Goal: Task Accomplishment & Management: Complete application form

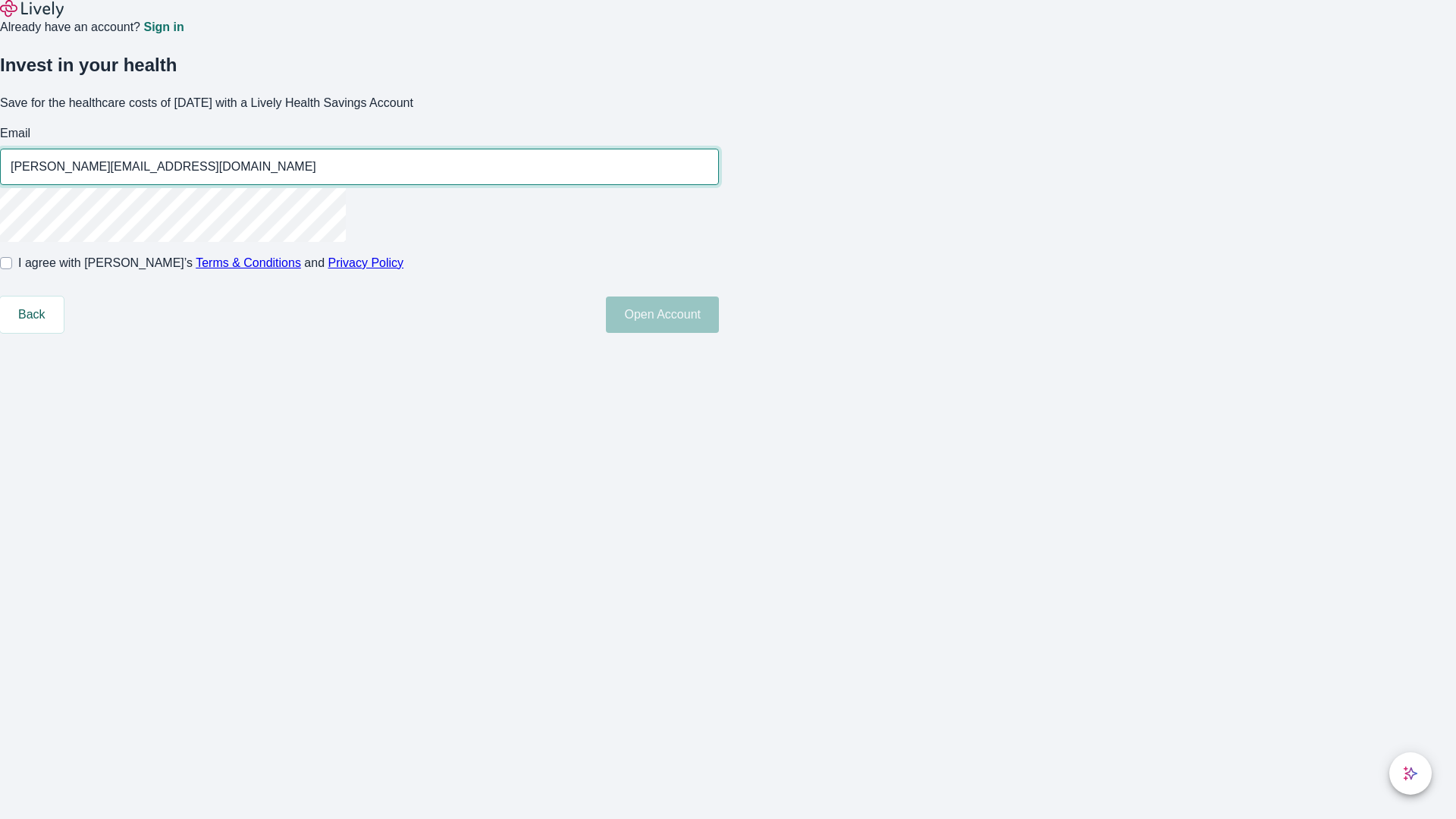
type input "[PERSON_NAME][EMAIL_ADDRESS][DOMAIN_NAME]"
click at [12, 269] on input "I agree with Lively’s Terms & Conditions and Privacy Policy" at bounding box center [5, 263] width 12 height 12
checkbox input "true"
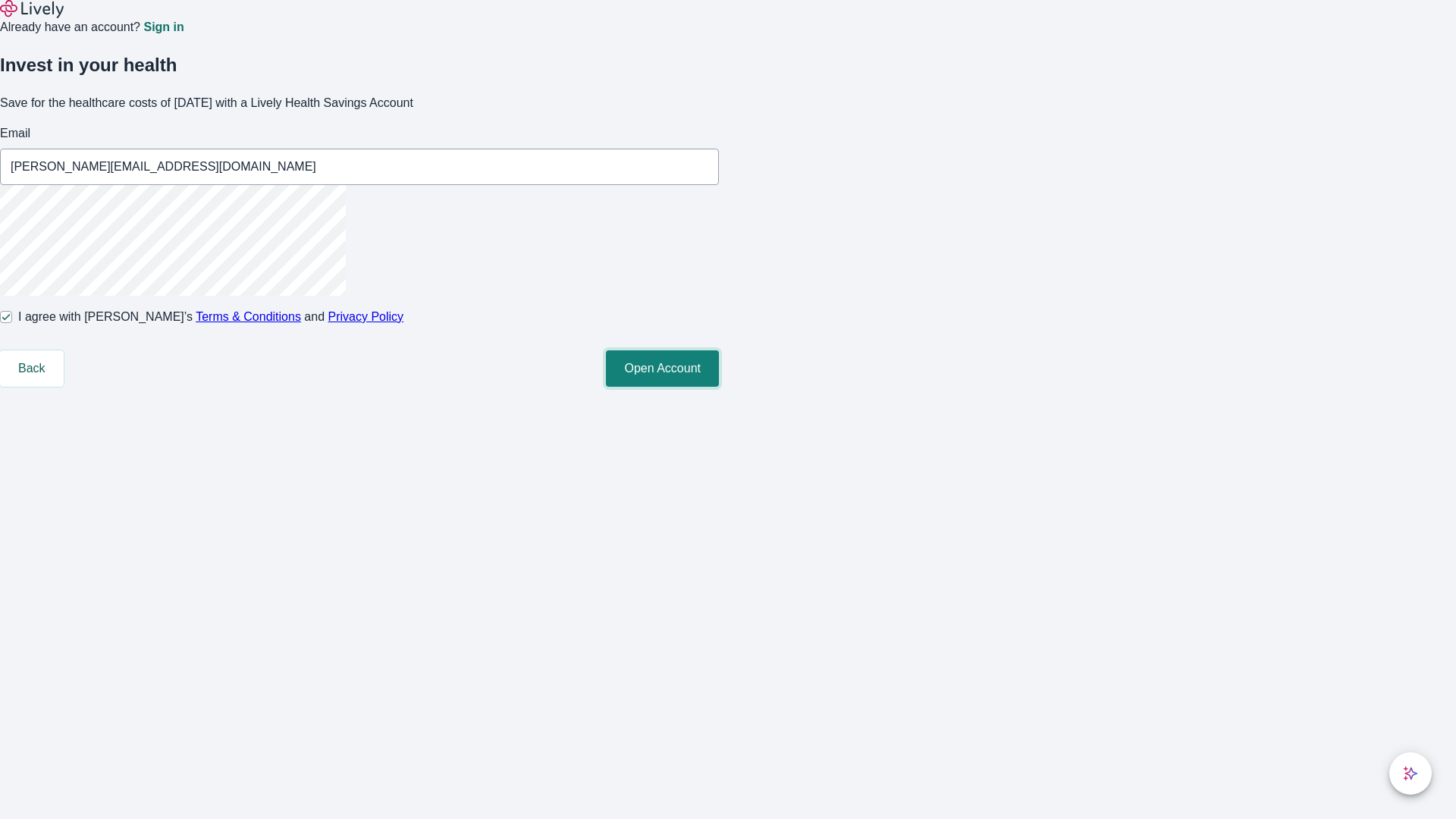
click at [719, 386] on button "Open Account" at bounding box center [662, 368] width 113 height 36
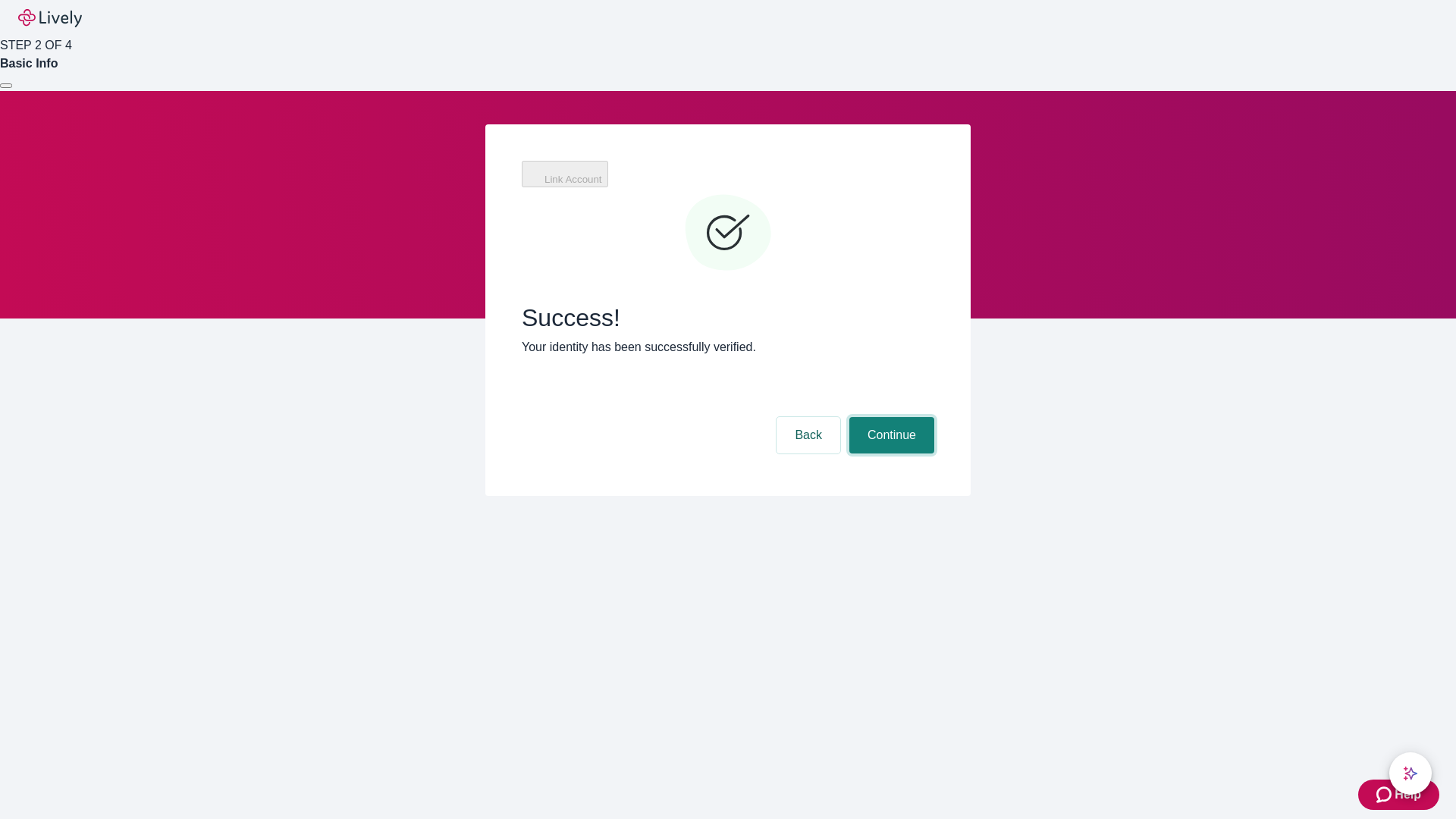
click at [890, 417] on button "Continue" at bounding box center [892, 435] width 85 height 36
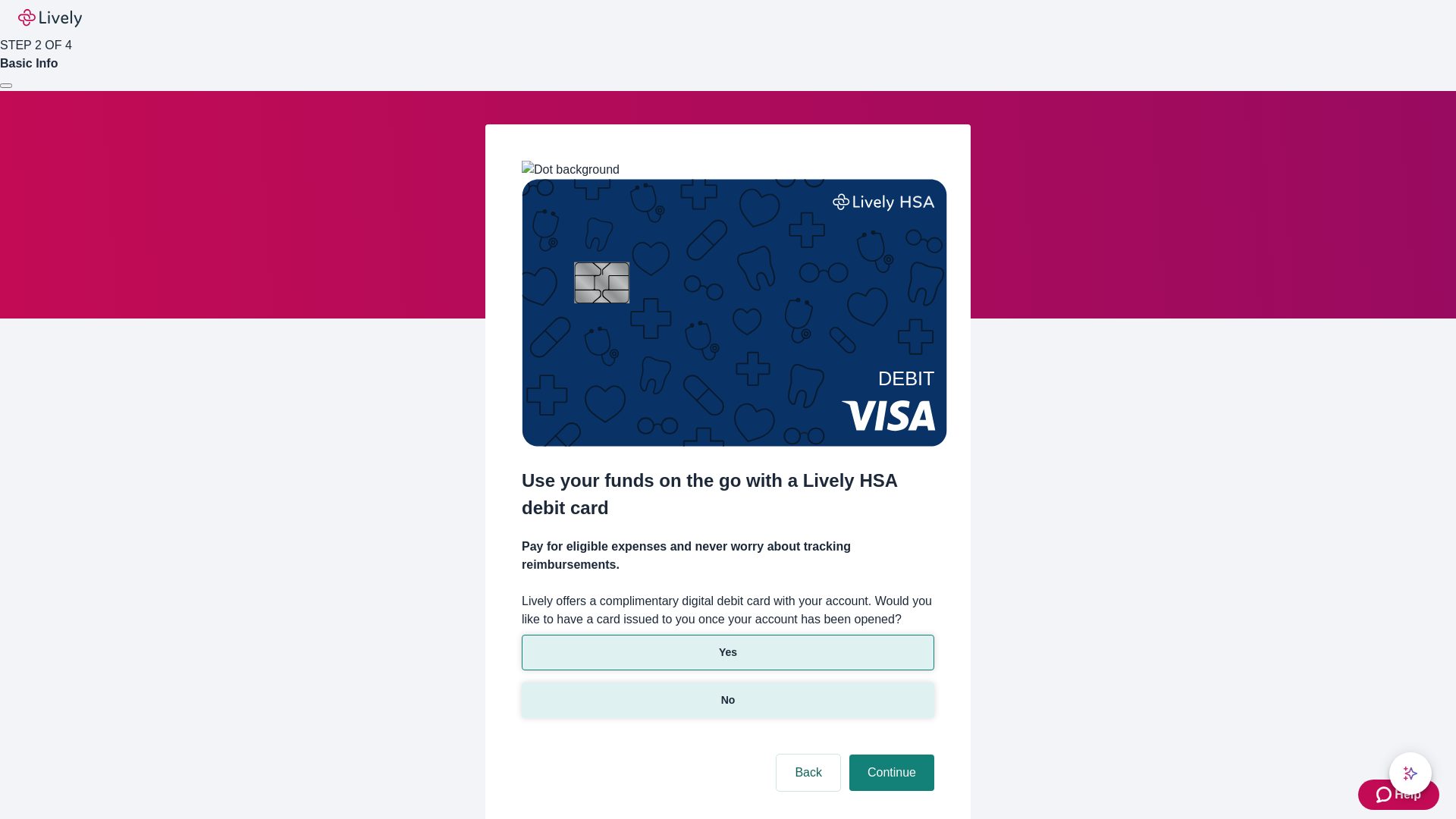
click at [728, 693] on p "No" at bounding box center [728, 701] width 14 height 16
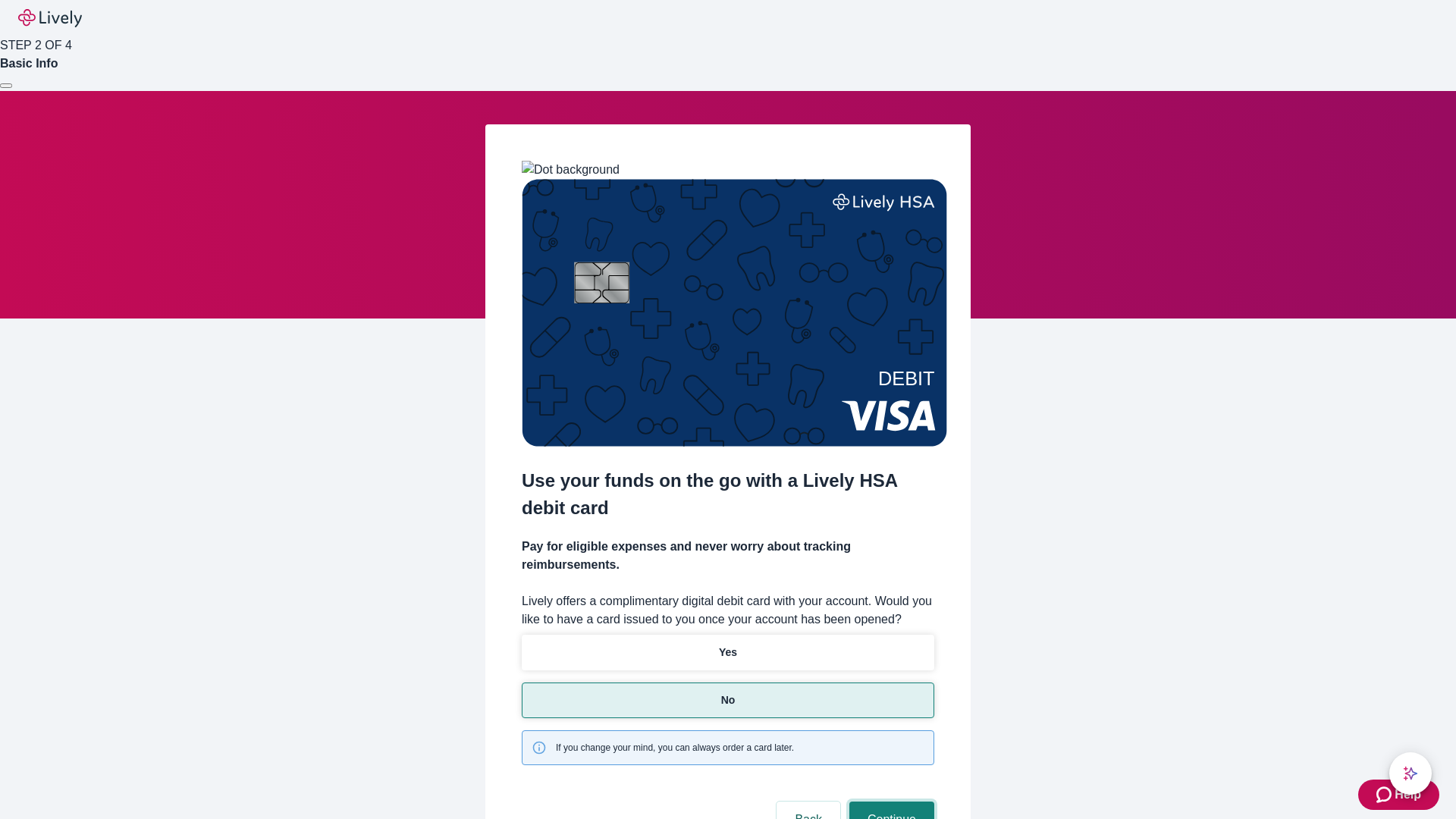
click at [890, 802] on button "Continue" at bounding box center [892, 820] width 85 height 36
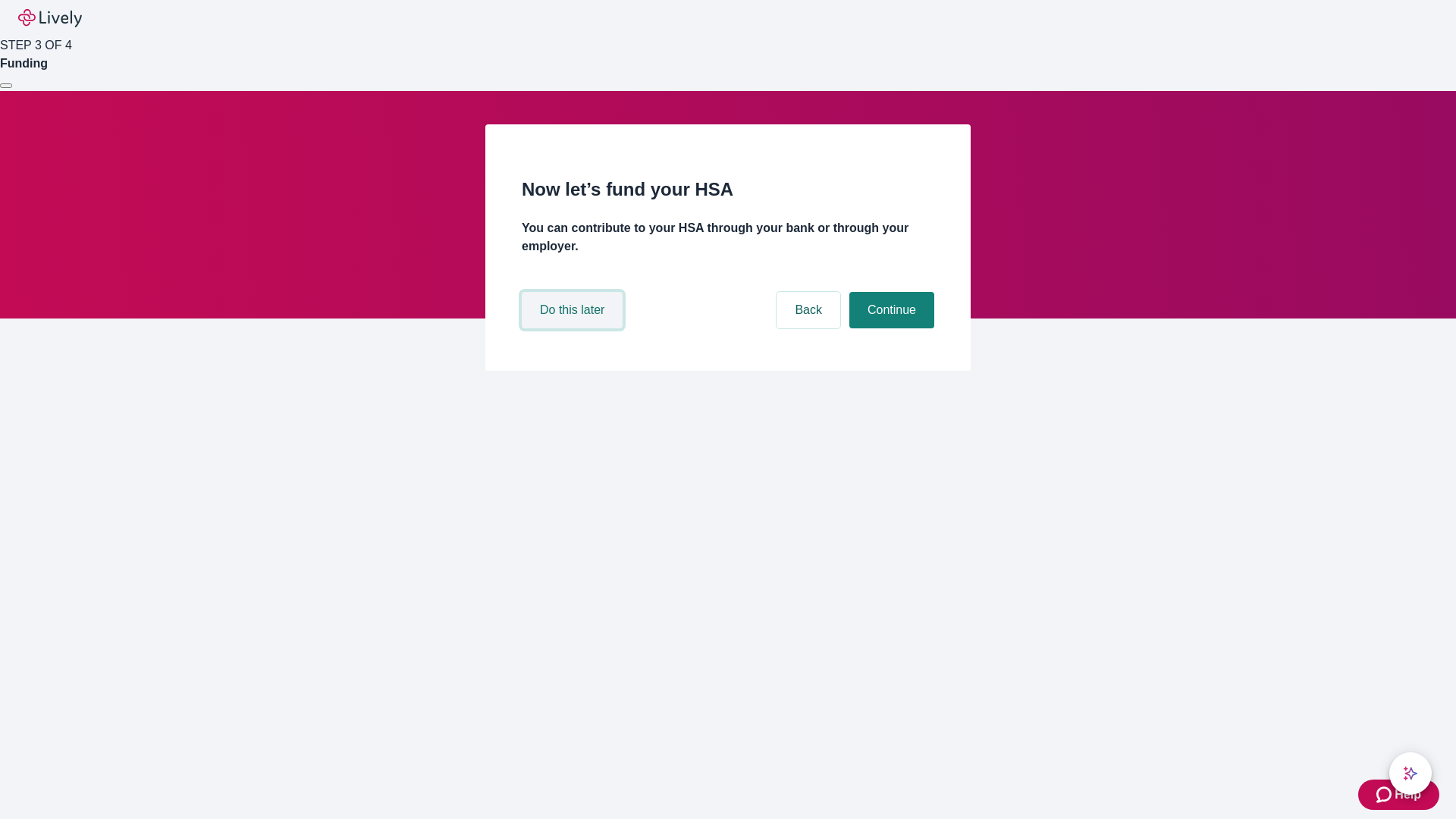
click at [574, 329] on button "Do this later" at bounding box center [572, 310] width 101 height 36
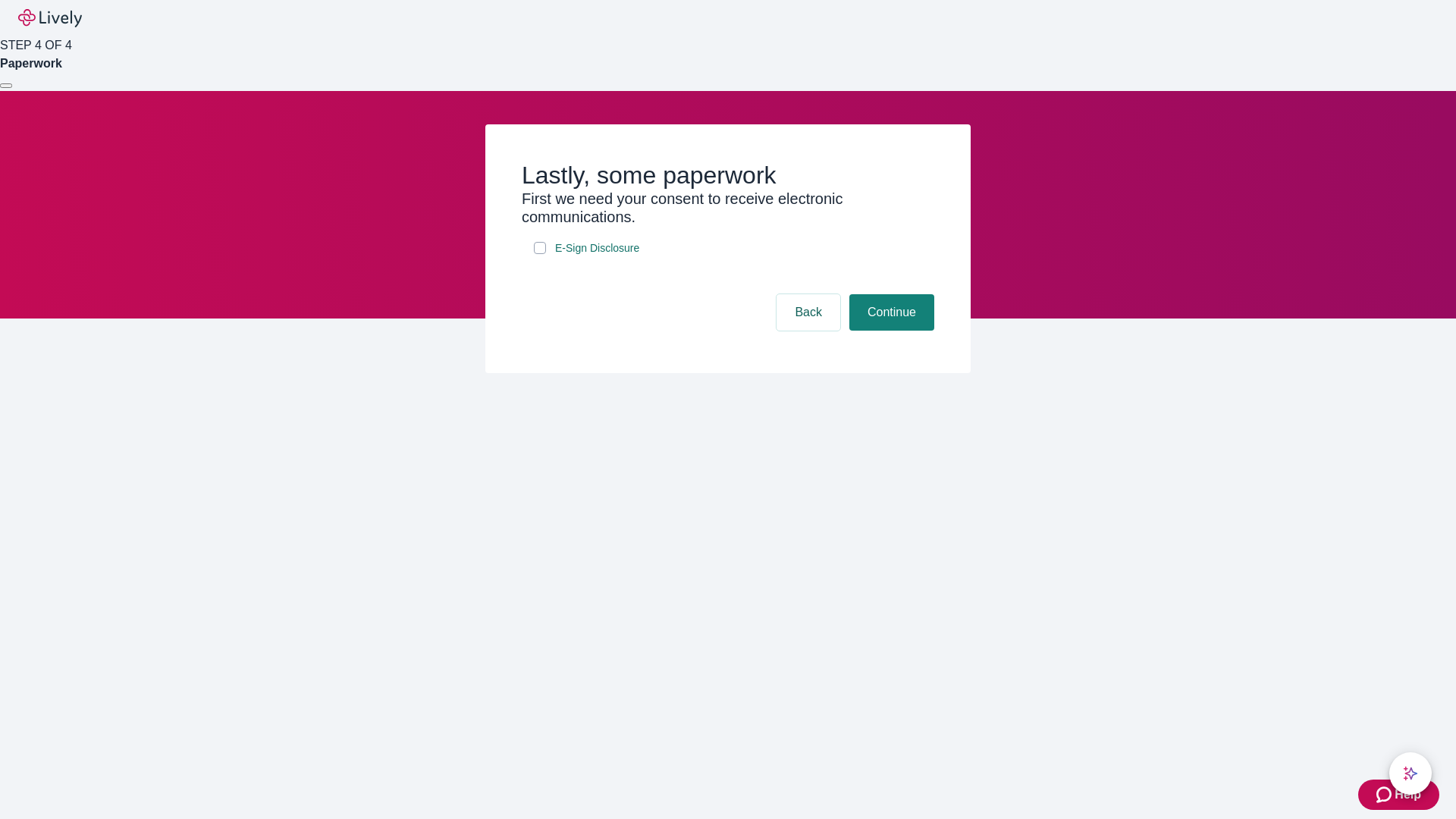
click at [540, 254] on input "E-Sign Disclosure" at bounding box center [539, 247] width 12 height 12
checkbox input "true"
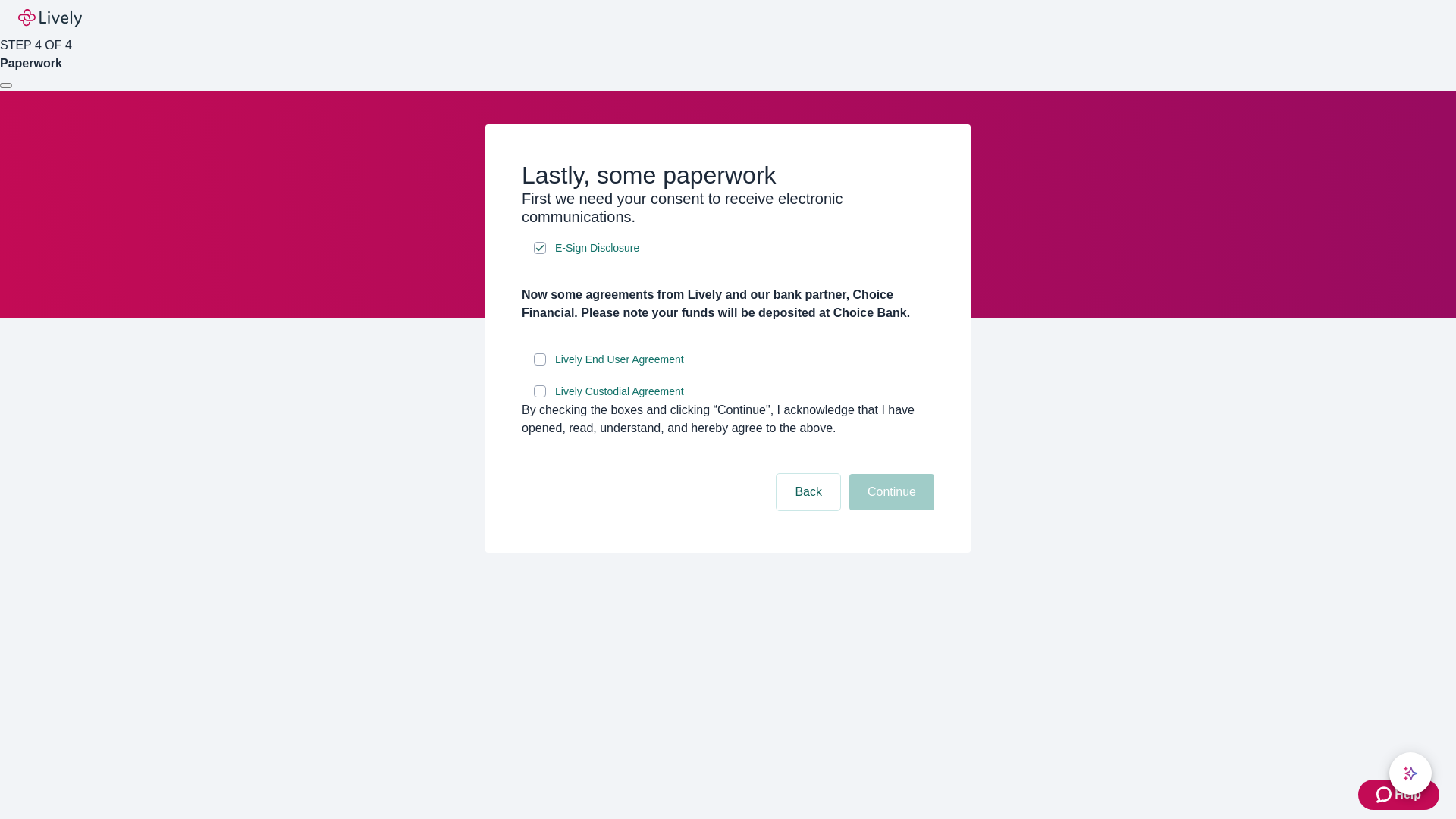
click at [540, 366] on input "Lively End User Agreement" at bounding box center [539, 359] width 12 height 12
checkbox input "true"
click at [540, 397] on input "Lively Custodial Agreement" at bounding box center [539, 391] width 12 height 12
checkbox input "true"
click at [890, 510] on button "Continue" at bounding box center [892, 492] width 85 height 36
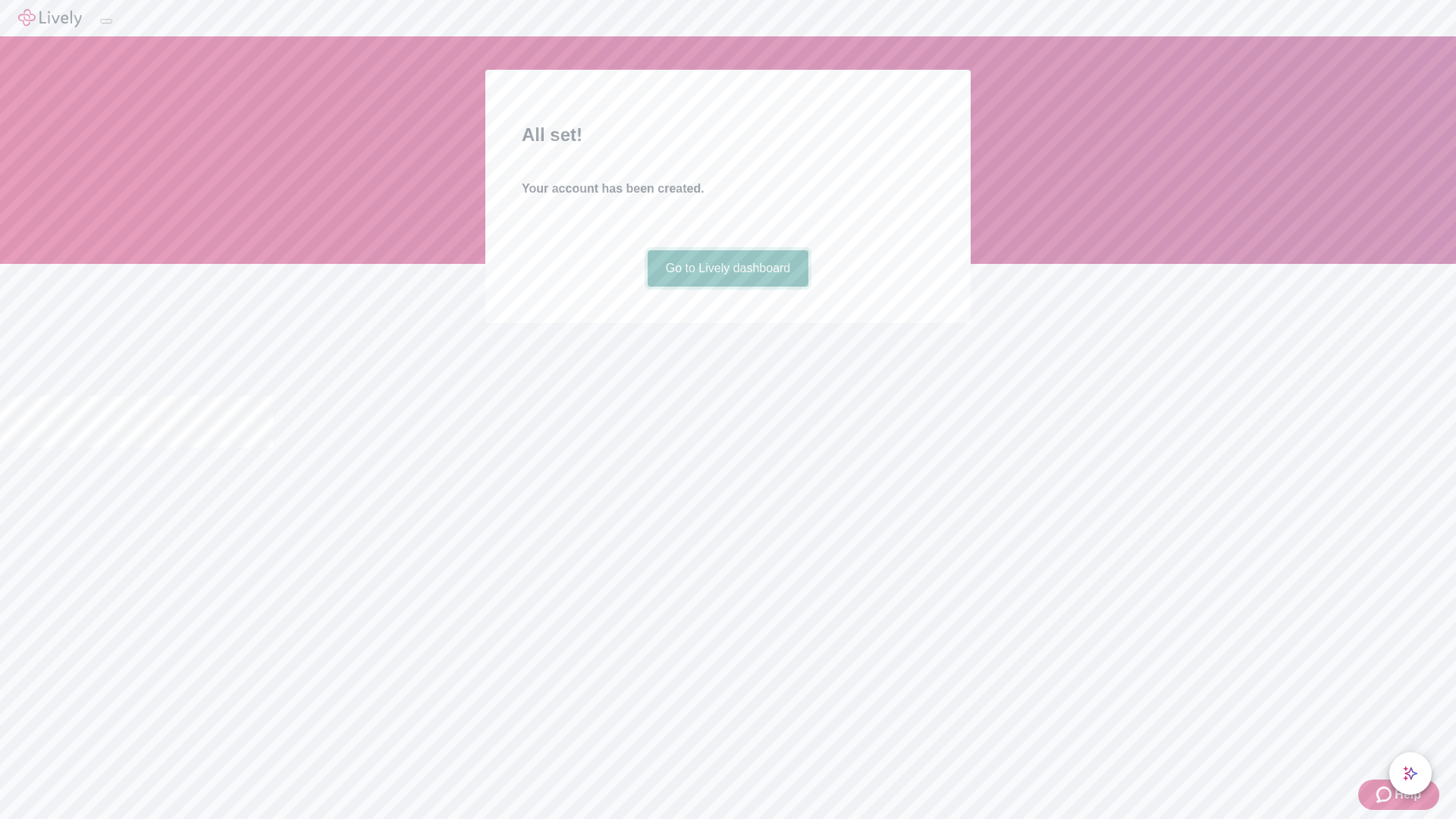
click at [728, 287] on link "Go to Lively dashboard" at bounding box center [728, 268] width 162 height 36
